Goal: Task Accomplishment & Management: Use online tool/utility

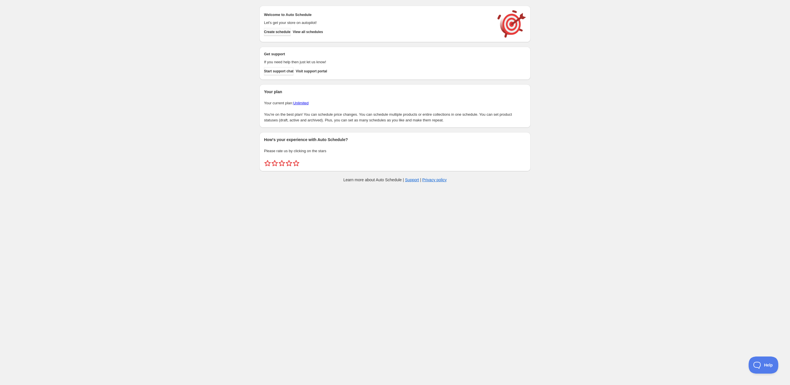
click at [280, 31] on span "Create schedule" at bounding box center [277, 32] width 27 height 5
click at [276, 32] on span "Create schedule" at bounding box center [277, 32] width 27 height 5
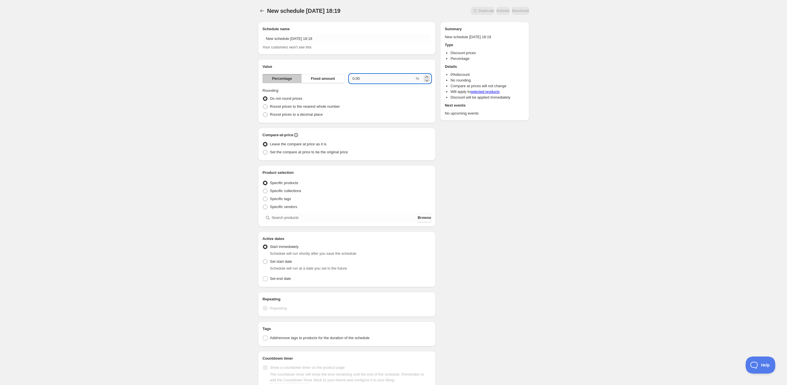
click at [369, 80] on input "0.00" at bounding box center [382, 78] width 66 height 9
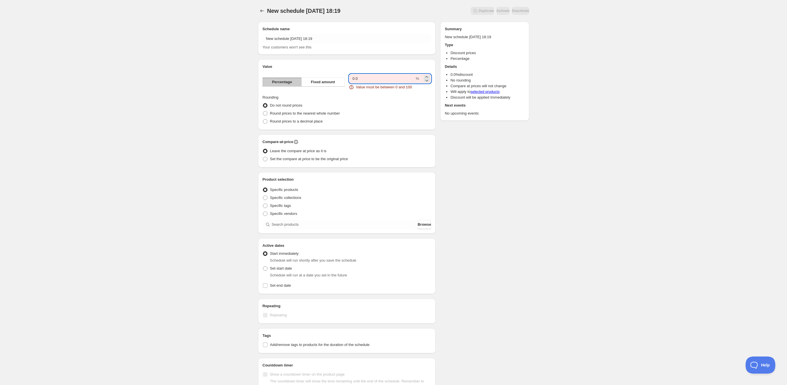
type input "0"
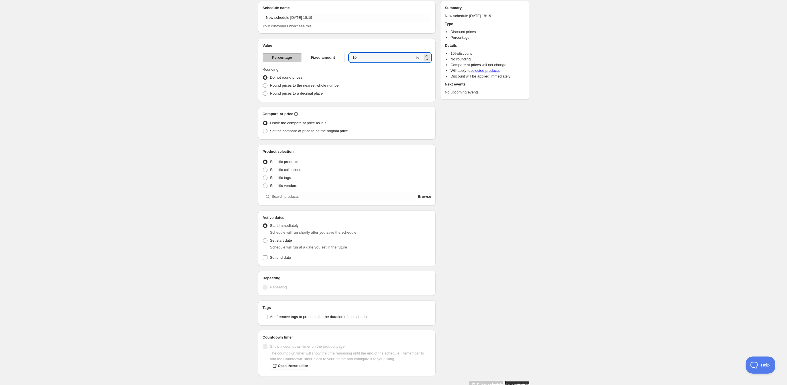
scroll to position [27, 0]
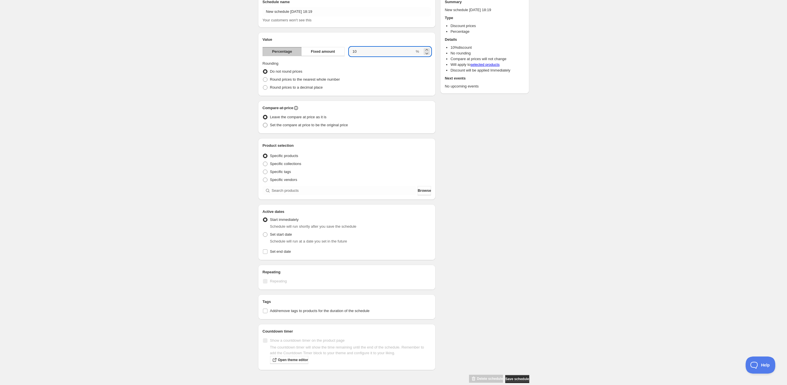
type input "10"
click at [265, 127] on span at bounding box center [265, 125] width 5 height 5
click at [263, 123] on input "Set the compare at price to be the original price" at bounding box center [263, 123] width 0 height 0
radio input "true"
click at [264, 165] on span at bounding box center [265, 164] width 5 height 5
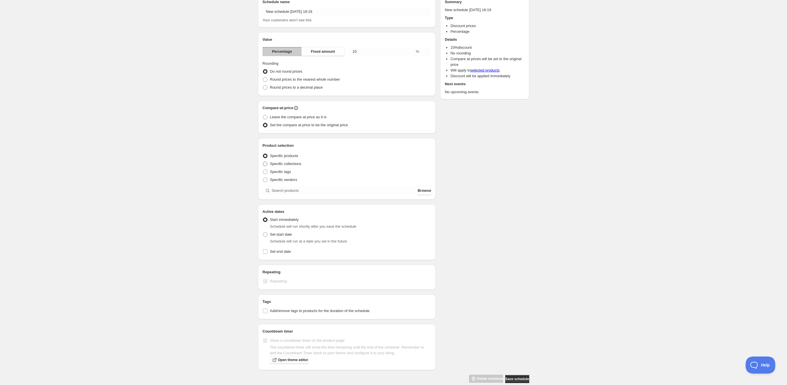
click at [263, 162] on input "Specific collections" at bounding box center [263, 162] width 0 height 0
radio input "true"
click at [266, 153] on label "Specific products" at bounding box center [280, 156] width 36 height 8
click at [263, 154] on input "Specific products" at bounding box center [263, 154] width 0 height 0
radio input "true"
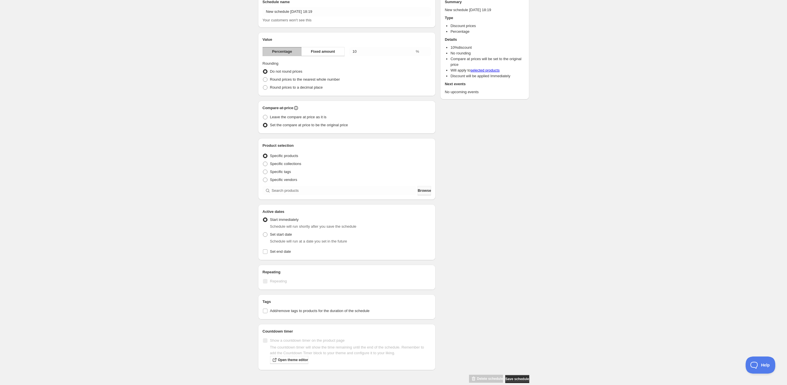
click at [419, 190] on span "Browse" at bounding box center [423, 191] width 13 height 6
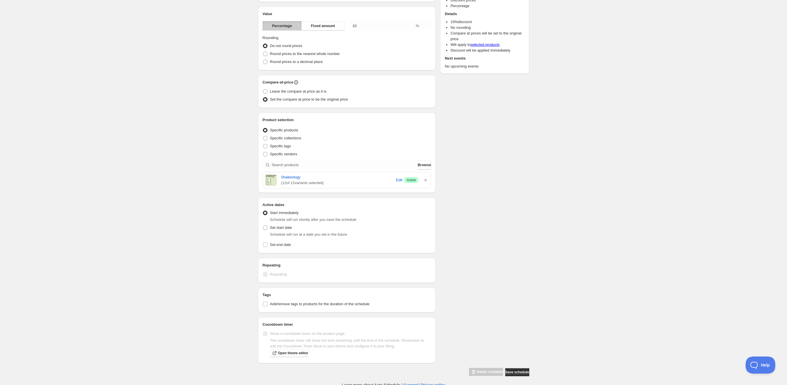
scroll to position [55, 0]
click at [264, 242] on input "Set end date" at bounding box center [265, 242] width 5 height 5
checkbox input "true"
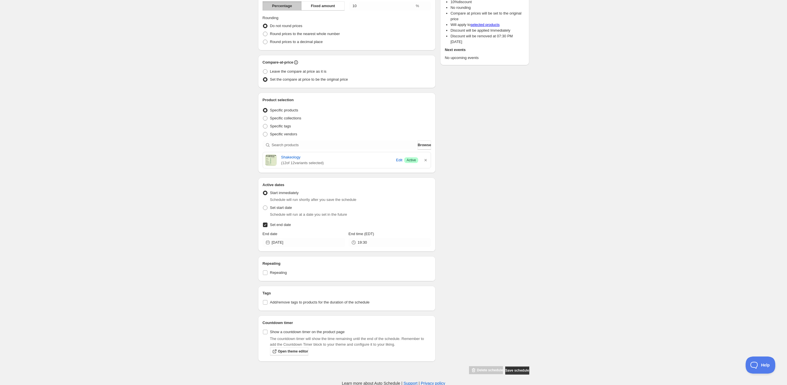
scroll to position [73, 0]
click at [266, 302] on input "Add/remove tags to products for the duration of the schedule" at bounding box center [265, 302] width 5 height 5
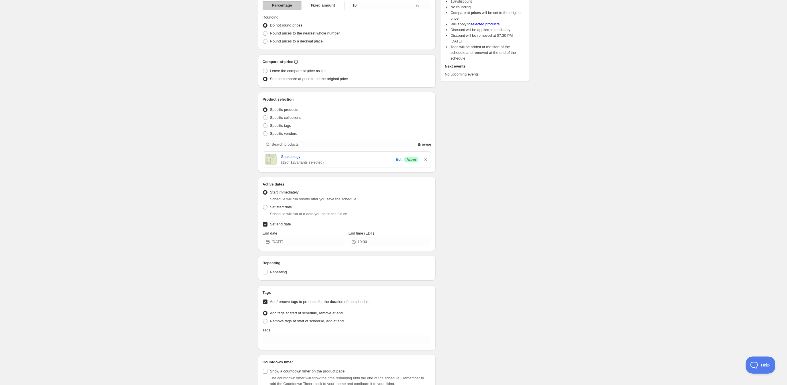
click at [266, 302] on input "Add/remove tags to products for the duration of the schedule" at bounding box center [265, 302] width 5 height 5
checkbox input "false"
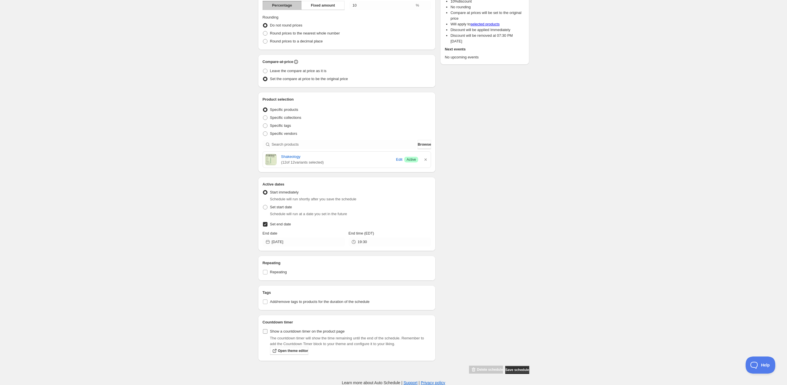
click at [267, 330] on input "Show a countdown timer on the product page" at bounding box center [265, 331] width 5 height 5
checkbox input "true"
click at [515, 370] on span "Save schedule" at bounding box center [517, 370] width 24 height 5
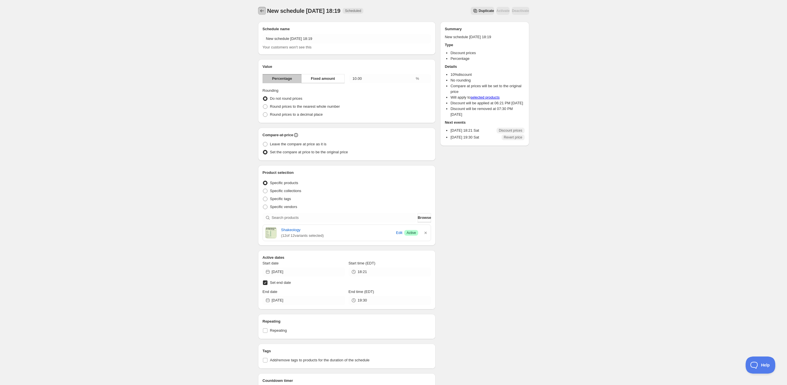
click at [262, 11] on icon "Schedules" at bounding box center [262, 11] width 6 height 6
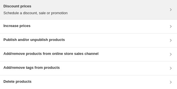
click at [63, 6] on h3 "Discount prices" at bounding box center [35, 6] width 64 height 6
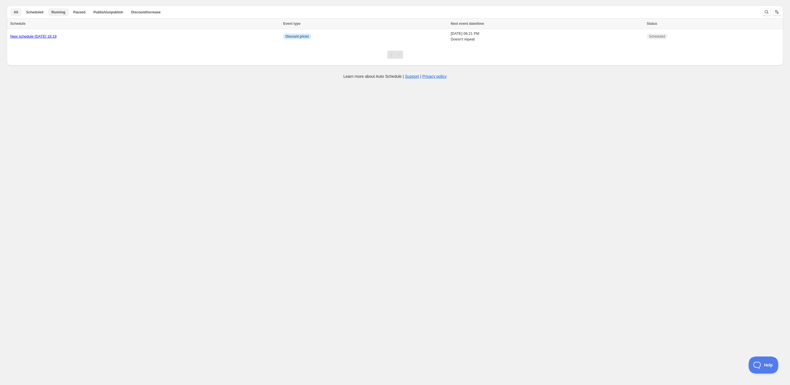
click at [56, 11] on span "Running" at bounding box center [58, 12] width 14 height 5
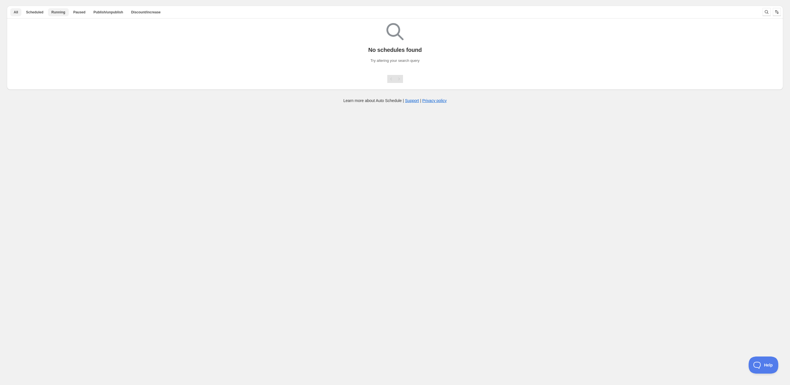
click at [13, 11] on button "All" at bounding box center [15, 12] width 11 height 8
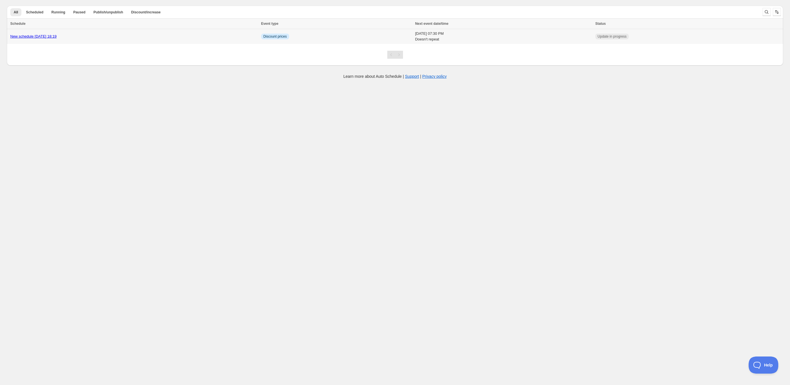
click at [56, 36] on link "New schedule Aug 23 2025 18:19" at bounding box center [33, 36] width 46 height 4
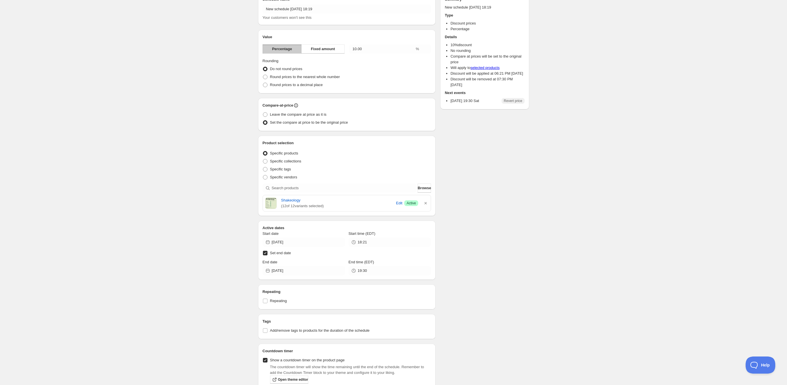
scroll to position [35, 0]
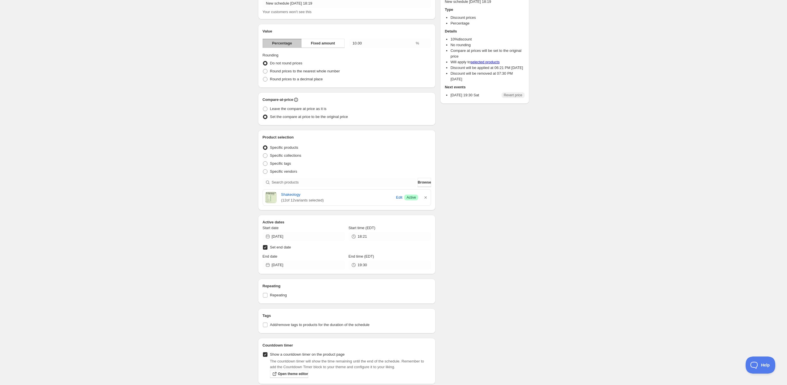
click at [170, 145] on div "New schedule Aug 23 2025 18:19. This page is ready New schedule Aug 23 2025 18:…" at bounding box center [393, 198] width 787 height 466
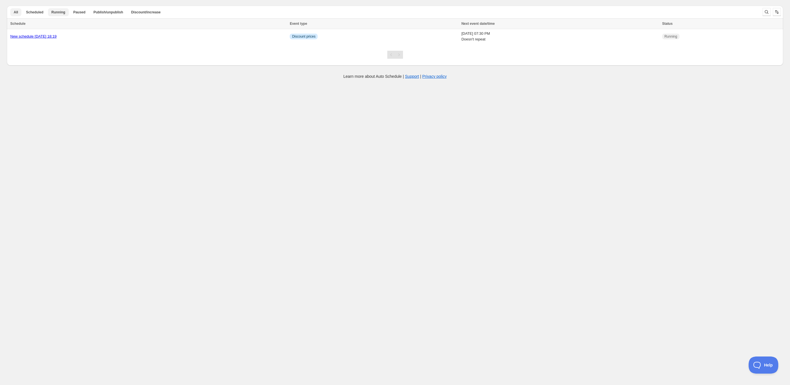
click at [56, 12] on span "Running" at bounding box center [58, 12] width 14 height 5
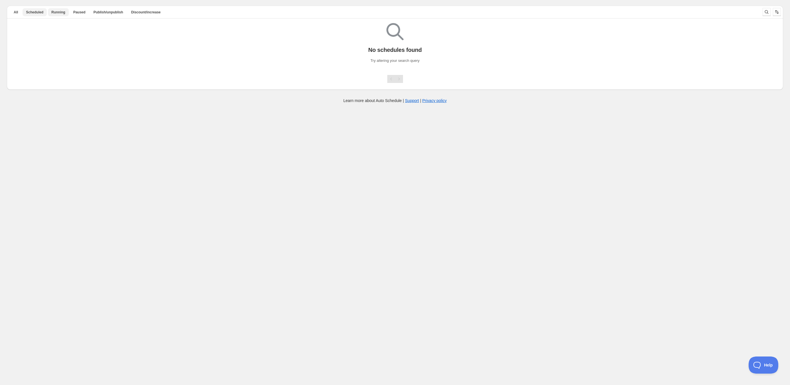
click at [30, 13] on span "Scheduled" at bounding box center [34, 12] width 17 height 5
click at [17, 12] on span "All" at bounding box center [16, 12] width 4 height 5
